Goal: Navigation & Orientation: Find specific page/section

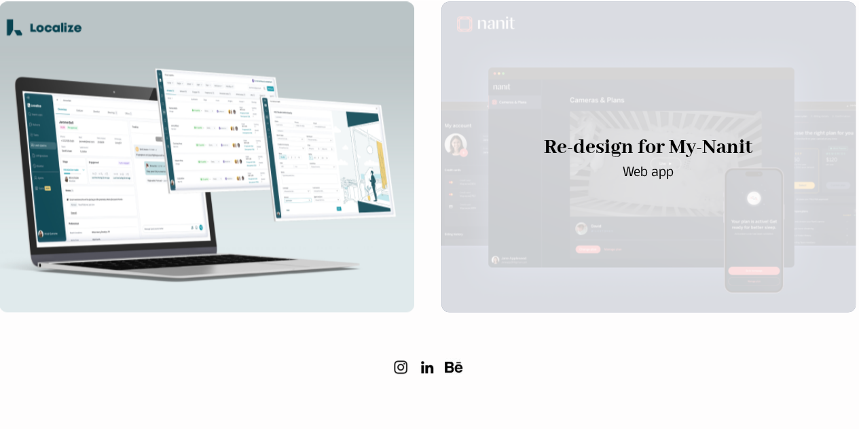
scroll to position [891, 0]
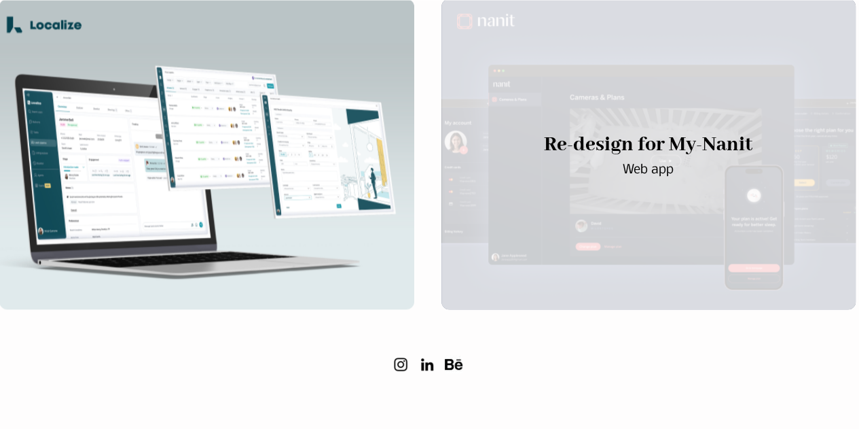
click at [564, 94] on div "main content" at bounding box center [649, 154] width 414 height 311
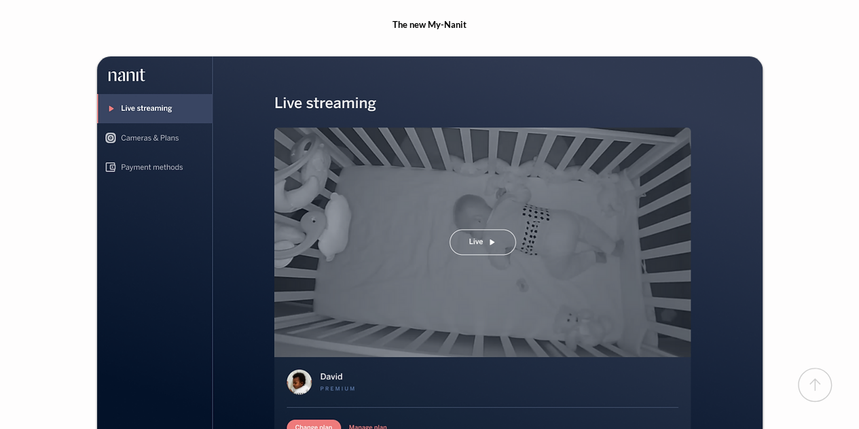
scroll to position [2507, 0]
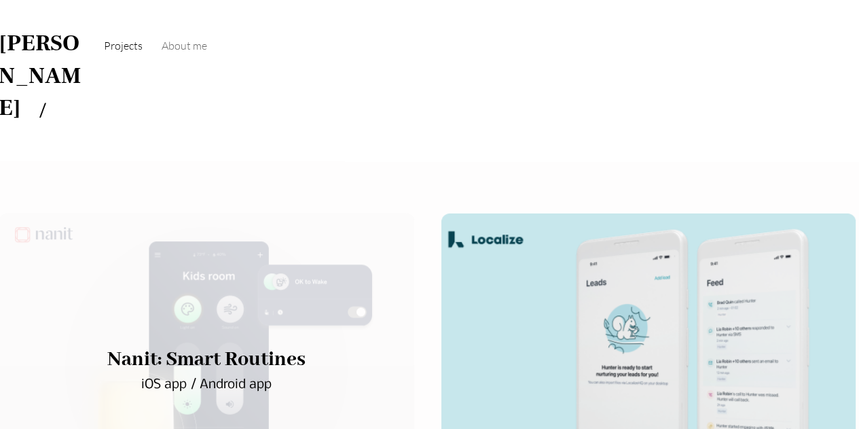
click at [208, 265] on div "main content" at bounding box center [206, 368] width 415 height 311
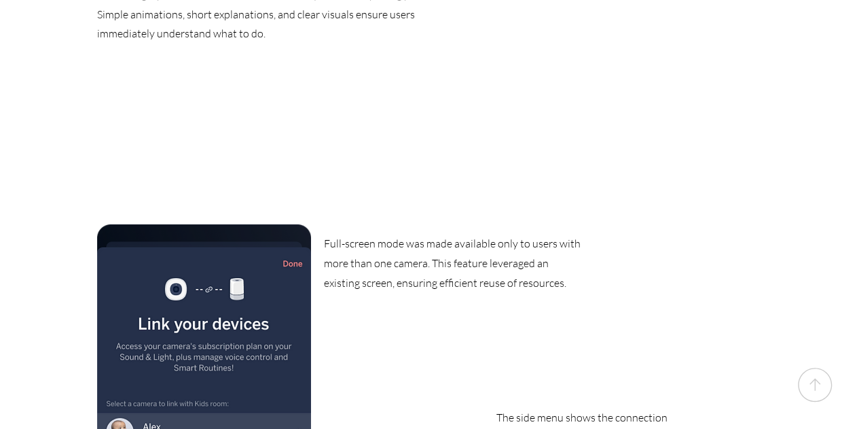
scroll to position [3636, 0]
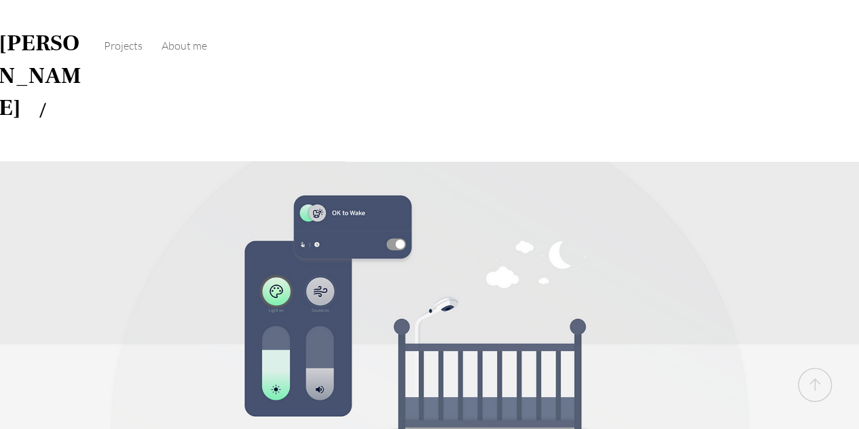
click at [19, 43] on link "[PERSON_NAME]" at bounding box center [40, 75] width 82 height 94
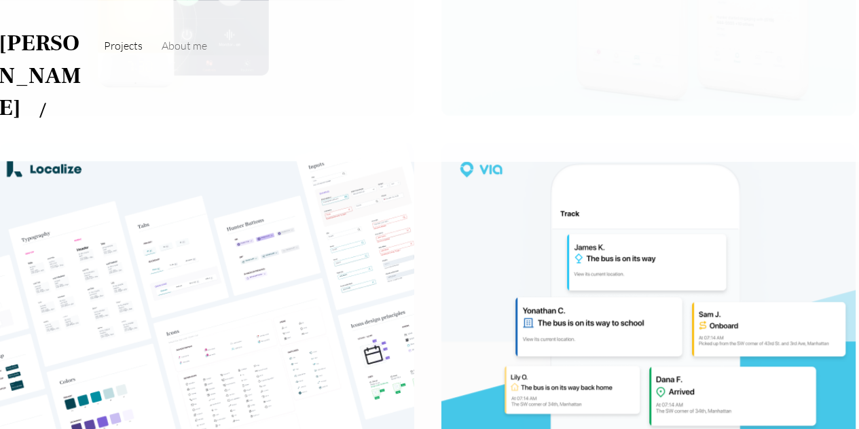
scroll to position [401, 0]
